Goal: Information Seeking & Learning: Learn about a topic

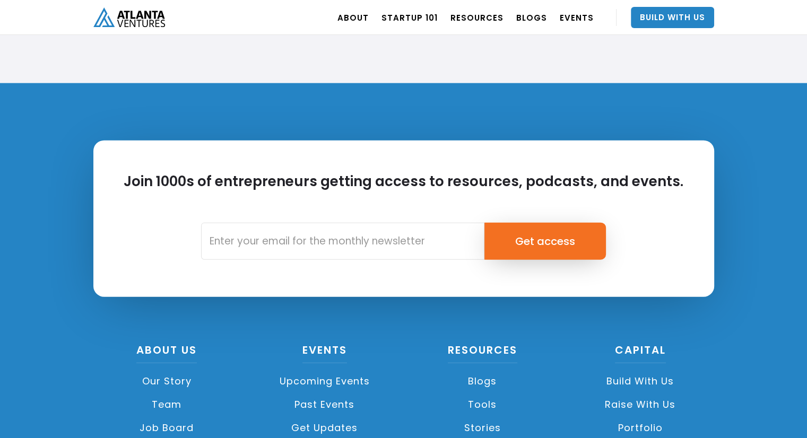
scroll to position [2392, 0]
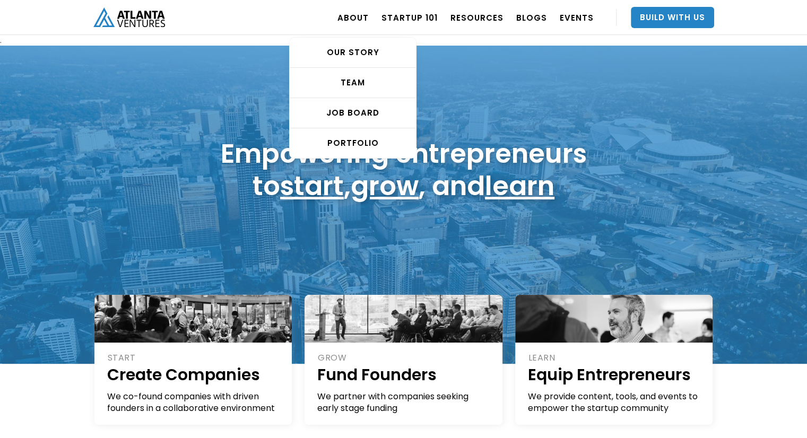
click at [352, 25] on div "OUR STORY TEAM Job Board PORTFOLIO" at bounding box center [352, 91] width 127 height 135
click at [355, 153] on link "PORTFOLIO" at bounding box center [353, 143] width 126 height 30
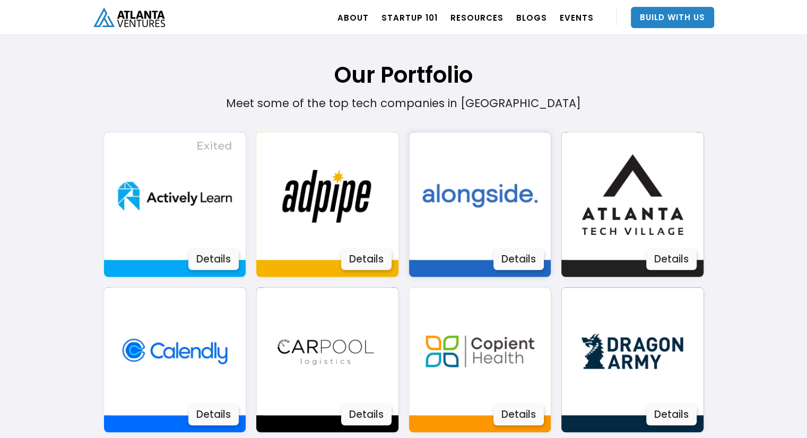
scroll to position [604, 0]
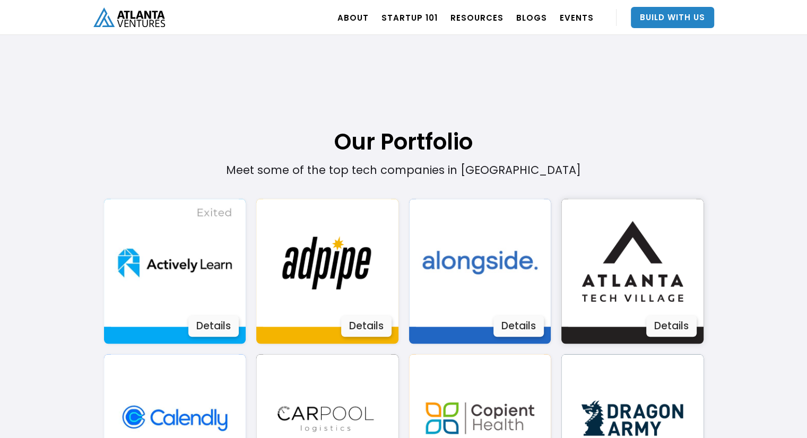
click at [657, 332] on div "Details" at bounding box center [672, 326] width 50 height 21
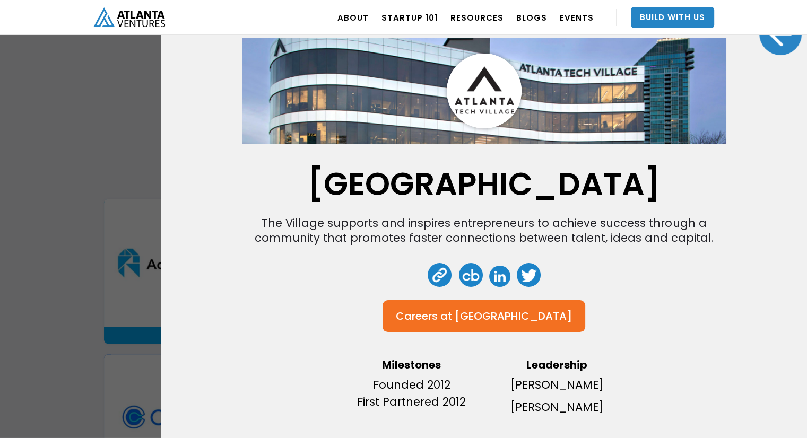
scroll to position [0, 0]
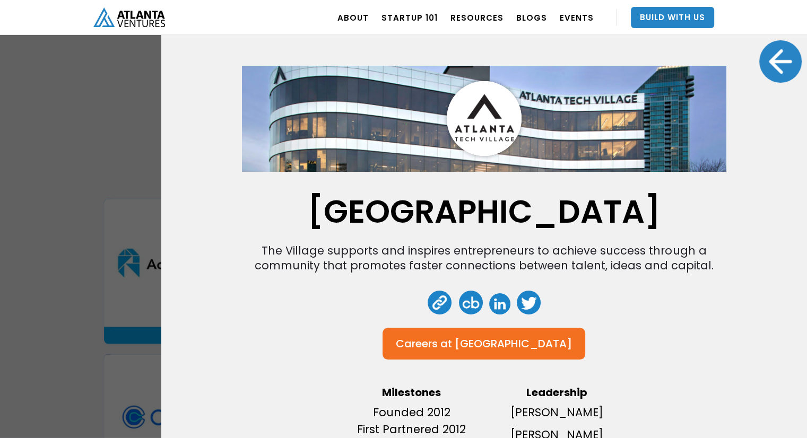
click at [775, 59] on div at bounding box center [781, 61] width 42 height 42
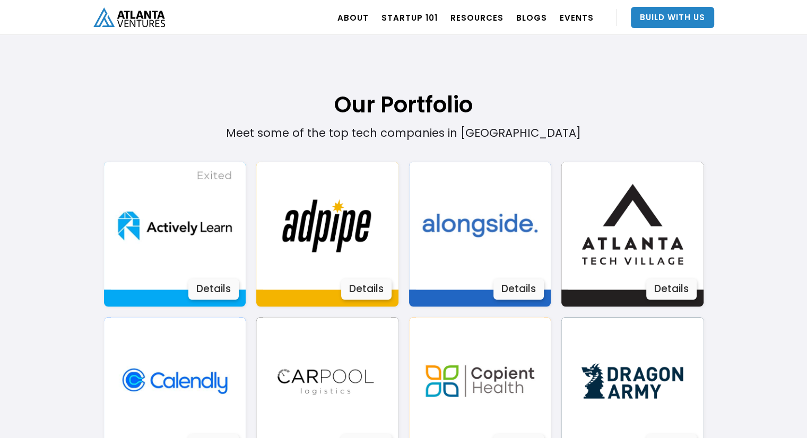
scroll to position [642, 0]
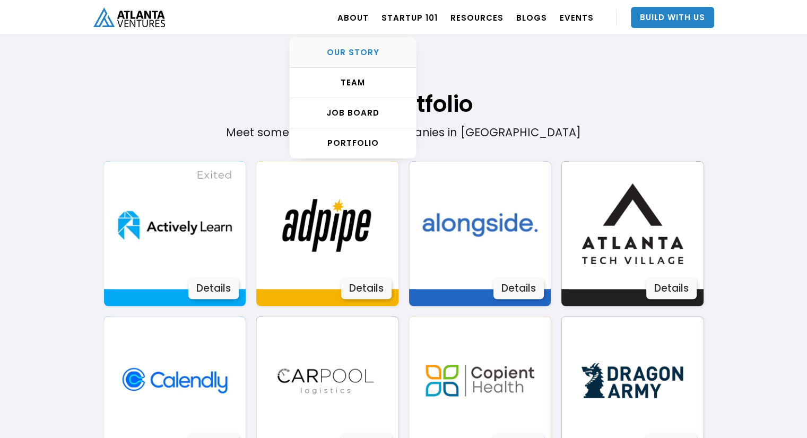
click at [371, 43] on link "OUR STORY" at bounding box center [353, 53] width 126 height 30
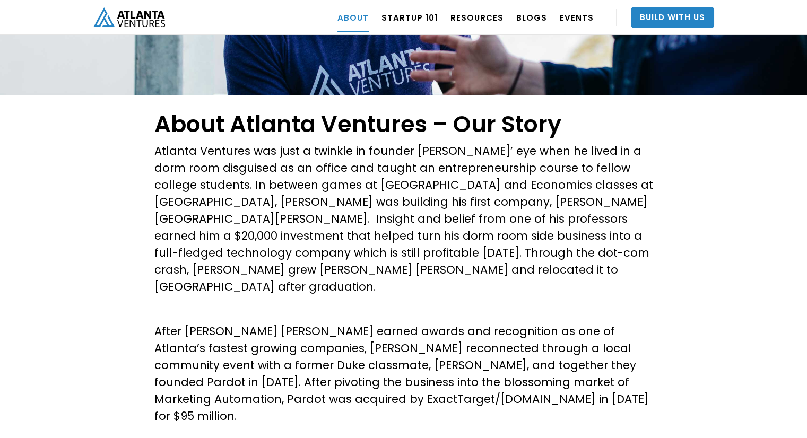
scroll to position [187, 0]
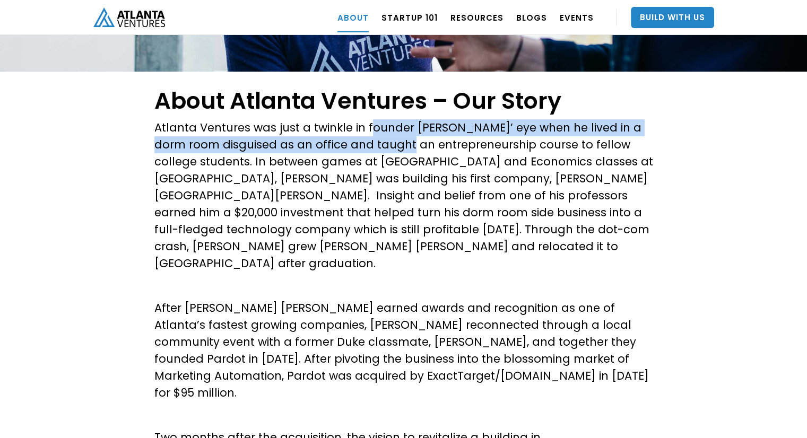
drag, startPoint x: 370, startPoint y: 123, endPoint x: 407, endPoint y: 150, distance: 46.0
click at [407, 150] on p "Atlanta Ventures was just a twinkle in founder [PERSON_NAME]’ eye when he lived…" at bounding box center [403, 195] width 499 height 153
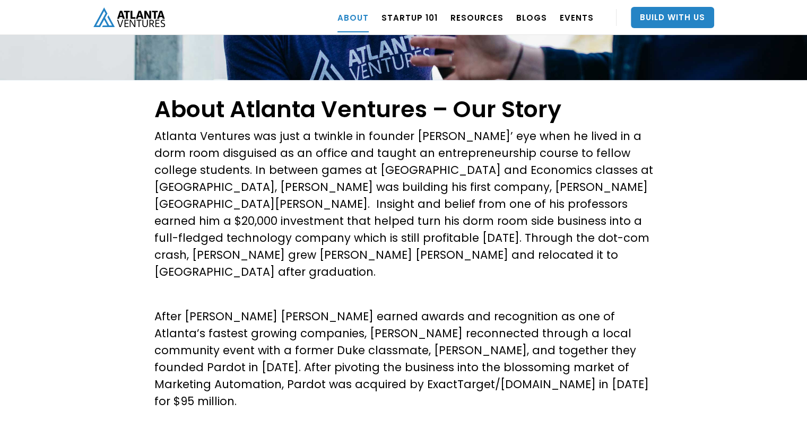
scroll to position [178, 0]
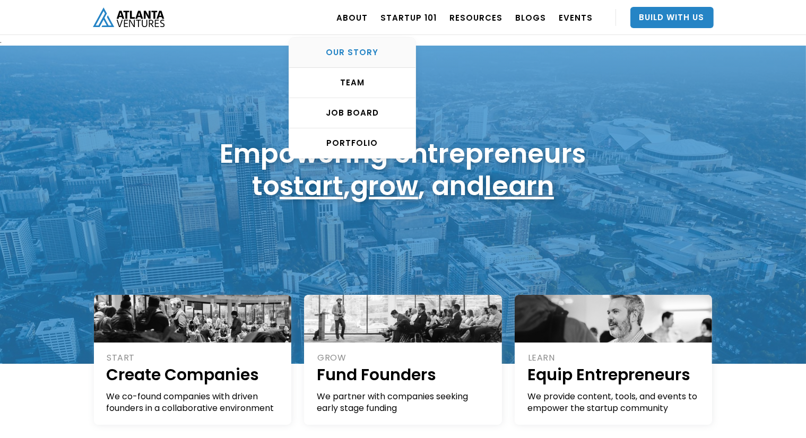
click at [369, 50] on div "OUR STORY" at bounding box center [352, 52] width 126 height 11
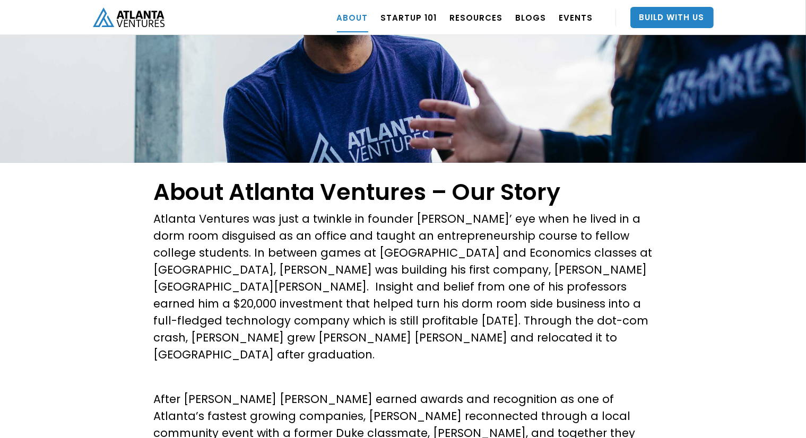
scroll to position [106, 0]
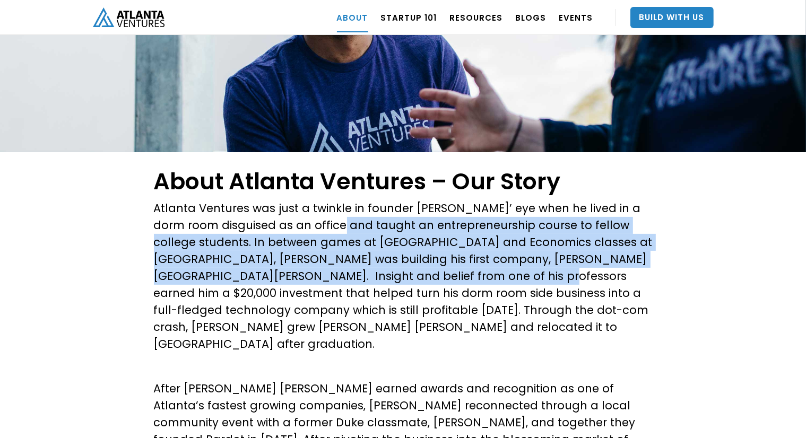
drag, startPoint x: 334, startPoint y: 221, endPoint x: 456, endPoint y: 278, distance: 134.7
click at [456, 278] on p "Atlanta Ventures was just a twinkle in founder [PERSON_NAME]’ eye when he lived…" at bounding box center [403, 276] width 499 height 153
click at [456, 278] on p "Atlanta Ventures was just a twinkle in founder David Cummings’ eye when he live…" at bounding box center [403, 276] width 499 height 153
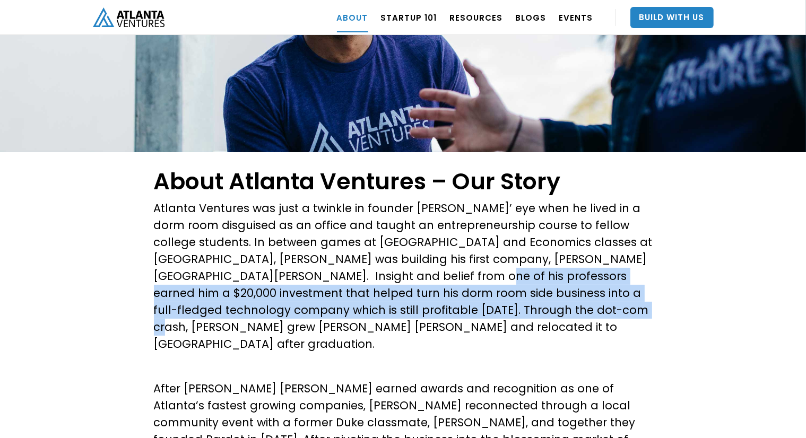
drag, startPoint x: 465, startPoint y: 304, endPoint x: 503, endPoint y: 318, distance: 41.0
click at [503, 318] on p "Atlanta Ventures was just a twinkle in founder David Cummings’ eye when he live…" at bounding box center [403, 276] width 499 height 153
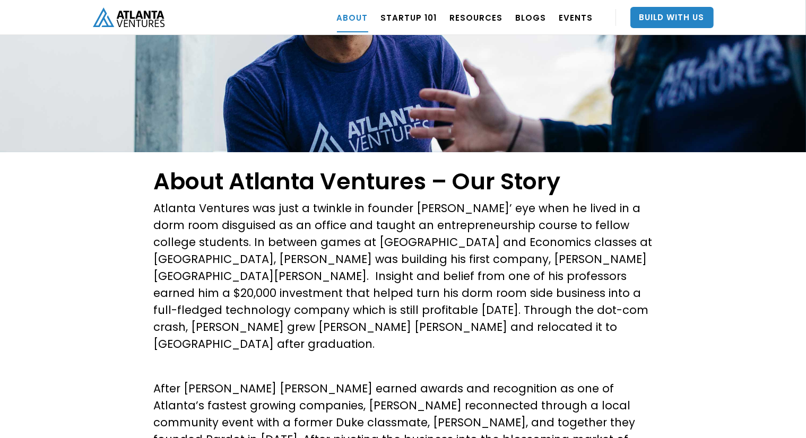
click at [502, 320] on p "Atlanta Ventures was just a twinkle in founder David Cummings’ eye when he live…" at bounding box center [403, 276] width 499 height 153
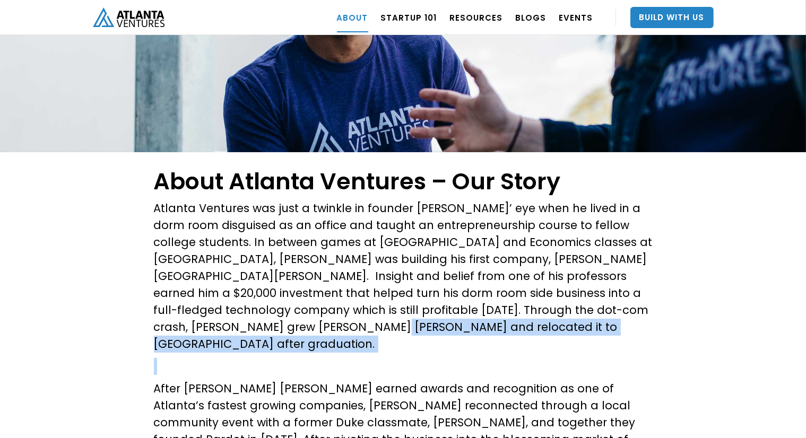
drag, startPoint x: 420, startPoint y: 334, endPoint x: 630, endPoint y: 351, distance: 210.9
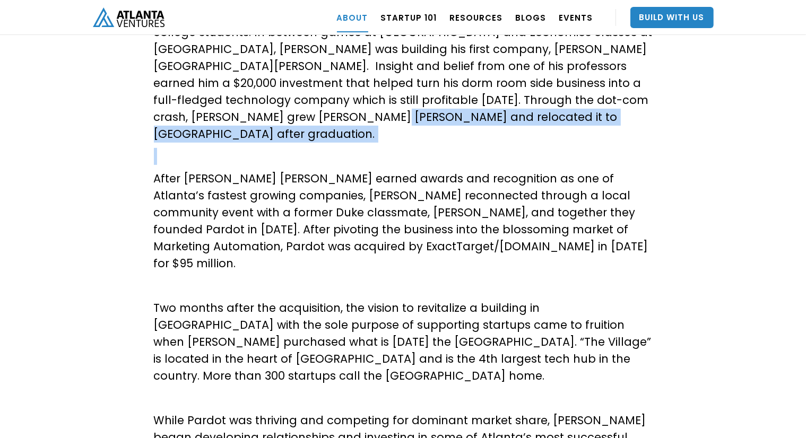
scroll to position [318, 0]
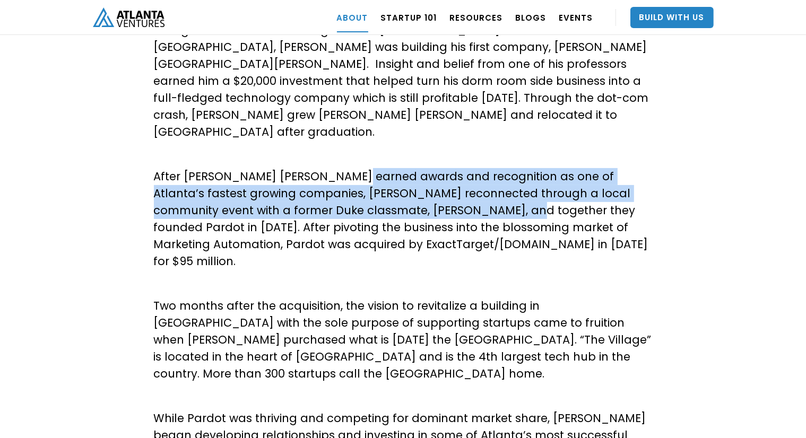
drag, startPoint x: 344, startPoint y: 160, endPoint x: 452, endPoint y: 186, distance: 110.8
click at [452, 186] on p "After Hannon Hill earned awards and recognition as one of Atlanta’s fastest gro…" at bounding box center [403, 219] width 499 height 102
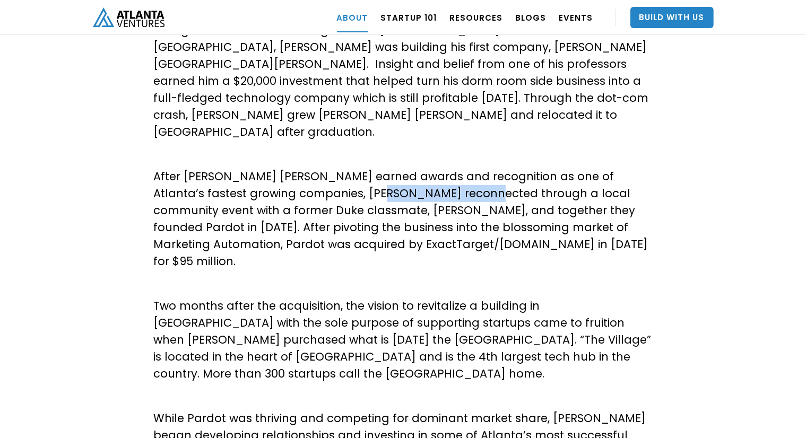
drag, startPoint x: 438, startPoint y: 184, endPoint x: 325, endPoint y: 173, distance: 113.7
click at [325, 173] on p "After Hannon Hill earned awards and recognition as one of Atlanta’s fastest gro…" at bounding box center [403, 219] width 499 height 102
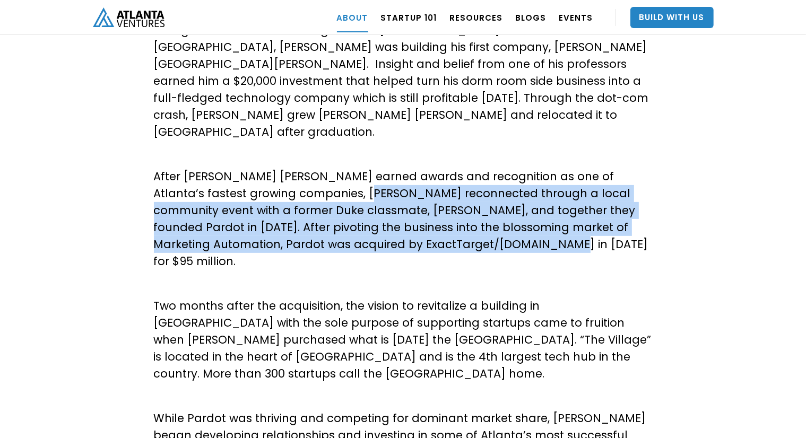
drag, startPoint x: 325, startPoint y: 170, endPoint x: 471, endPoint y: 223, distance: 155.8
click at [471, 223] on p "After Hannon Hill earned awards and recognition as one of Atlanta’s fastest gro…" at bounding box center [403, 219] width 499 height 102
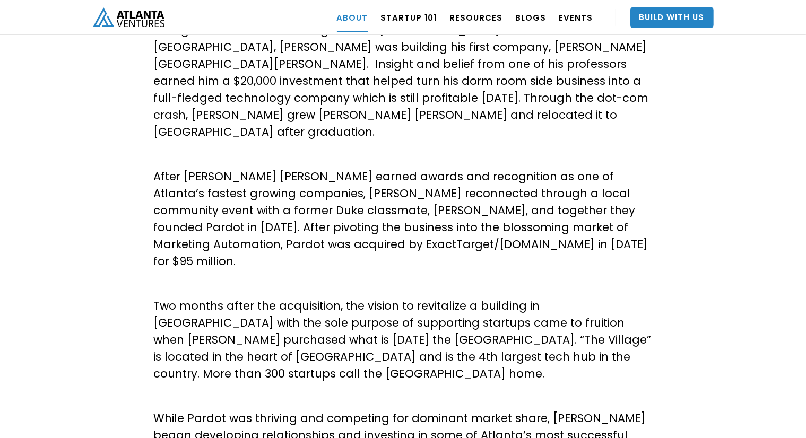
drag, startPoint x: 471, startPoint y: 223, endPoint x: 450, endPoint y: 236, distance: 24.8
click at [450, 236] on p "After Hannon Hill earned awards and recognition as one of Atlanta’s fastest gro…" at bounding box center [403, 219] width 499 height 102
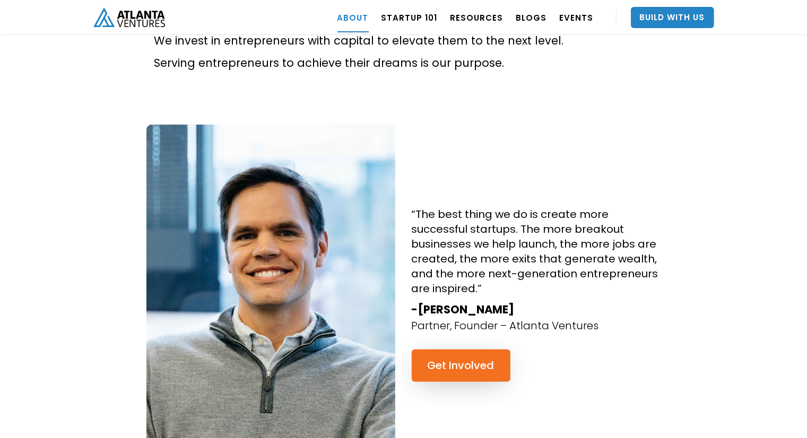
scroll to position [902, 0]
